Goal: Information Seeking & Learning: Learn about a topic

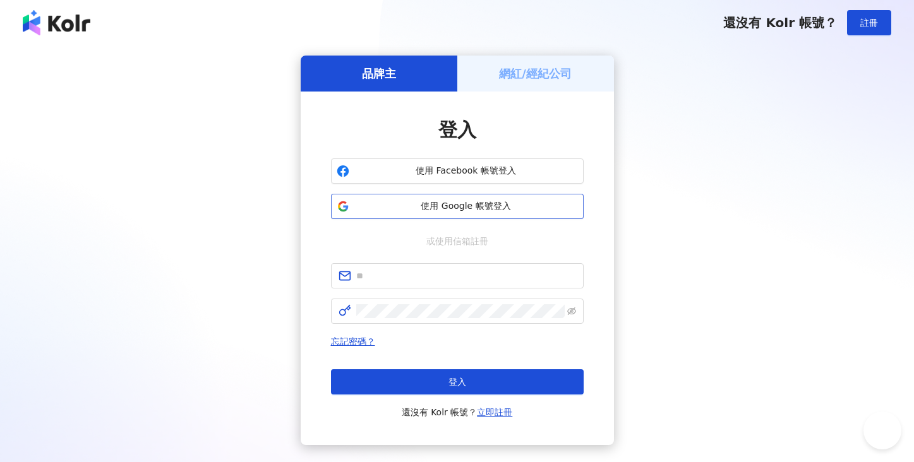
click at [460, 210] on span "使用 Google 帳號登入" at bounding box center [465, 206] width 223 height 13
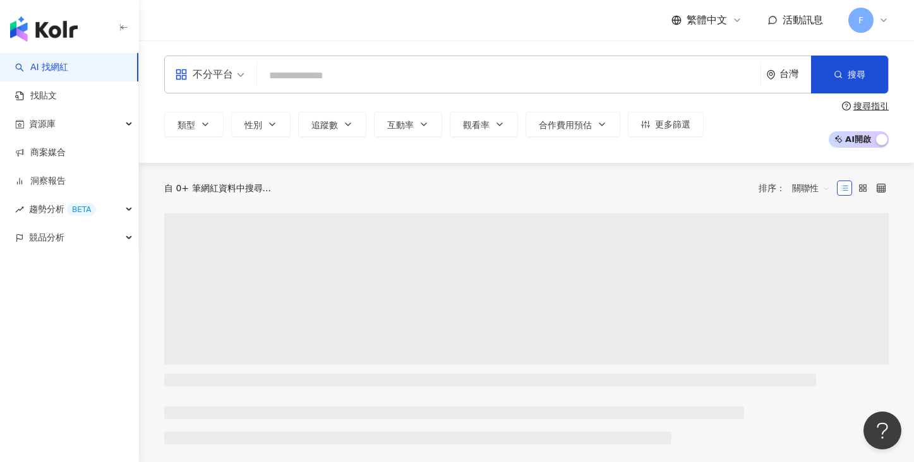
click at [419, 73] on input "search" at bounding box center [508, 76] width 493 height 24
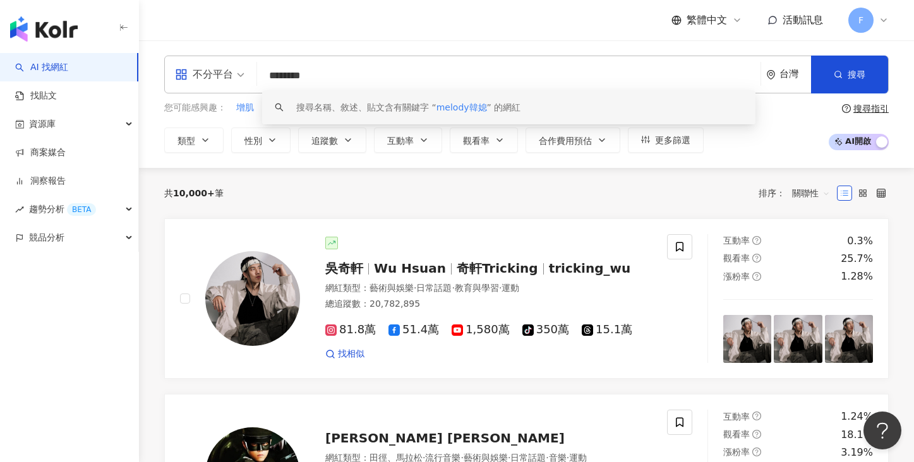
click at [301, 78] on input "********" at bounding box center [508, 76] width 493 height 24
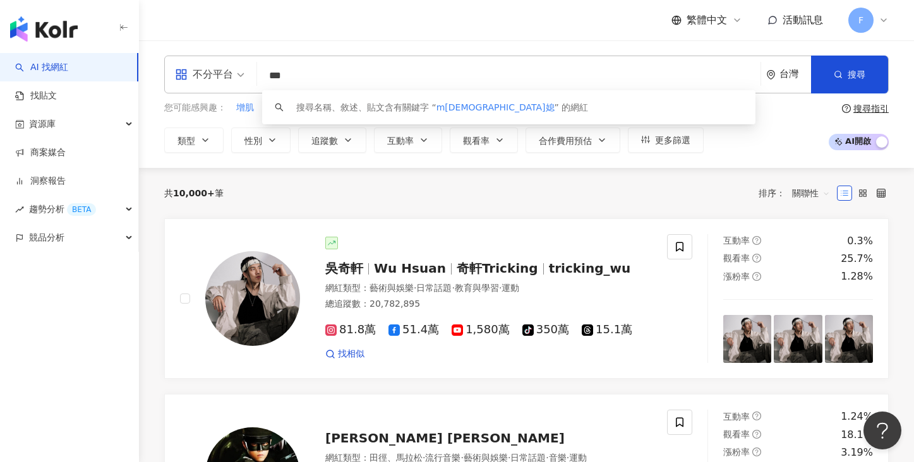
type input "**"
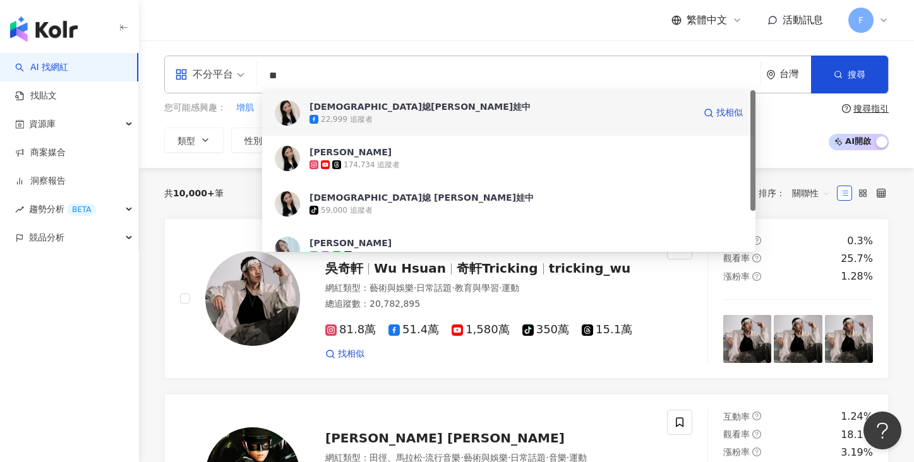
click at [332, 109] on div "[DEMOGRAPHIC_DATA]媳[PERSON_NAME]娃中" at bounding box center [419, 106] width 221 height 13
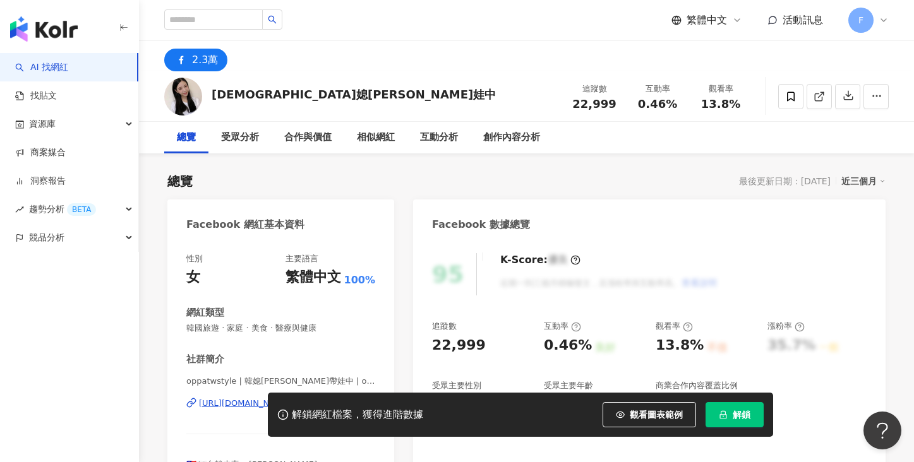
click at [738, 415] on span "解鎖" at bounding box center [741, 415] width 18 height 10
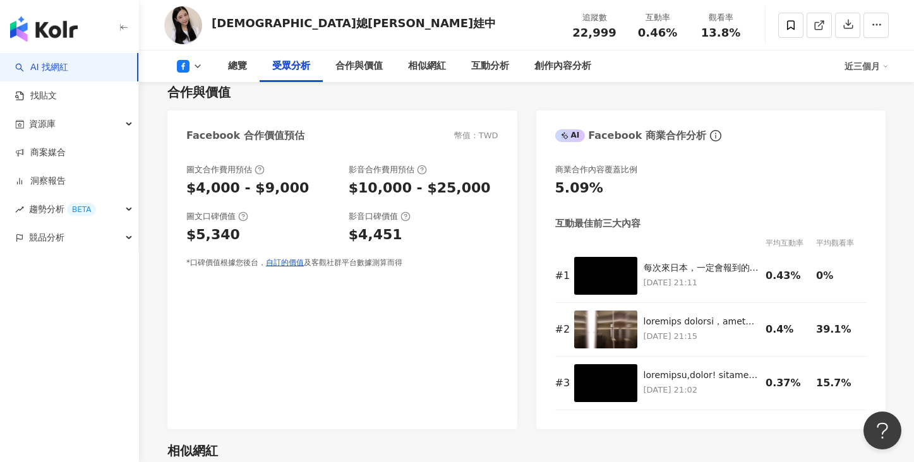
scroll to position [1448, 0]
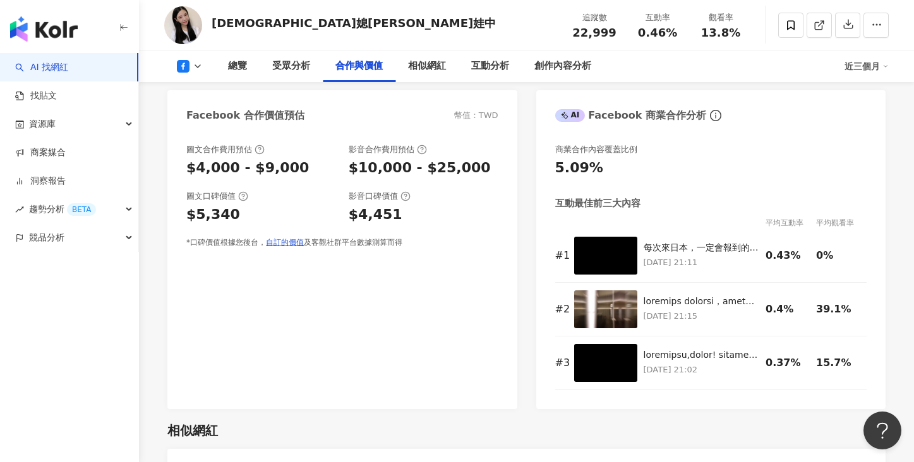
click at [418, 244] on div "*口碑價值根據您後台， 自訂的價值 及客觀社群平台數據測算而得" at bounding box center [342, 242] width 312 height 11
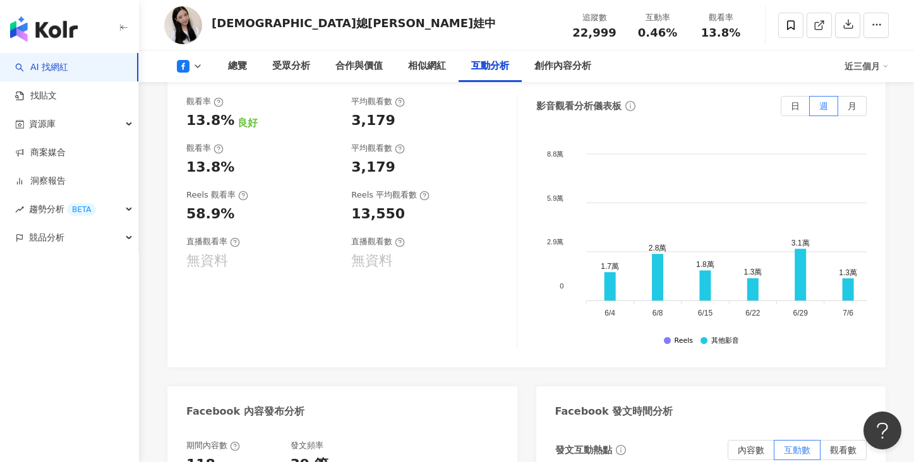
scroll to position [2549, 0]
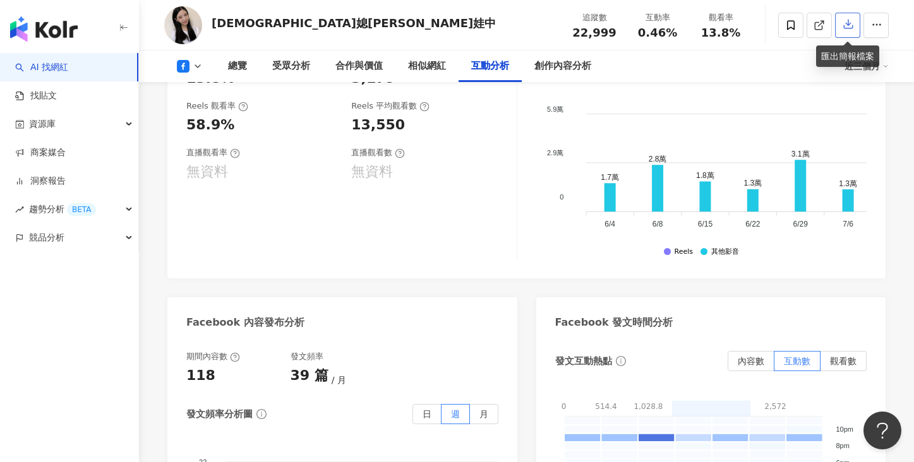
click at [845, 23] on icon "button" at bounding box center [847, 24] width 9 height 9
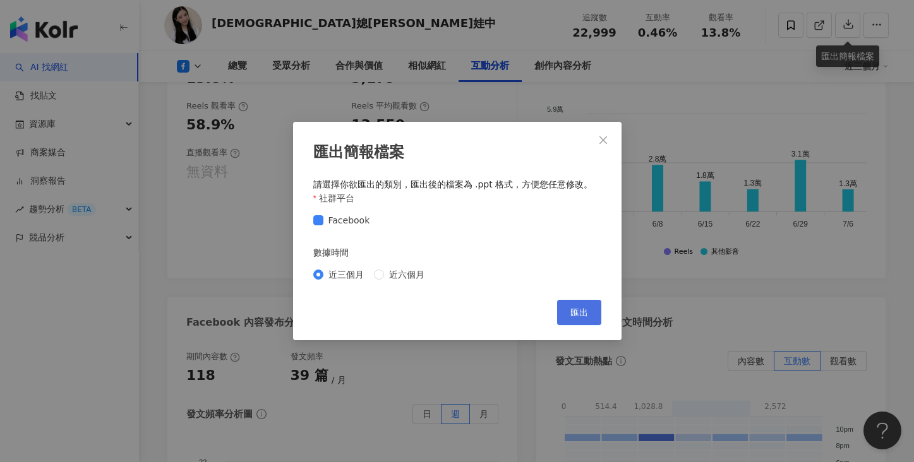
click at [578, 306] on button "匯出" at bounding box center [579, 312] width 44 height 25
click at [410, 272] on span "近六個月" at bounding box center [406, 275] width 45 height 14
click at [597, 312] on button "匯出" at bounding box center [579, 312] width 44 height 25
